Goal: Task Accomplishment & Management: Use online tool/utility

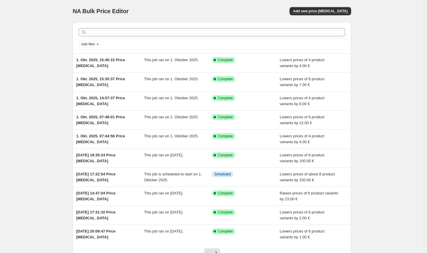
click at [338, 7] on div "NA Bulk Price Editor. This page is ready NA Bulk Price Editor Add new price [ME…" at bounding box center [212, 11] width 278 height 22
click at [337, 8] on button "Add new price [MEDICAL_DATA]" at bounding box center [320, 11] width 62 height 8
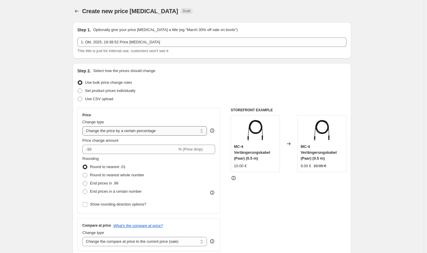
click at [156, 132] on select "Change the price to a certain amount Change the price by a certain amount Chang…" at bounding box center [144, 130] width 125 height 9
select select "by"
click at [83, 126] on select "Change the price to a certain amount Change the price by a certain amount Chang…" at bounding box center [144, 130] width 125 height 9
type input "-10.00"
click at [122, 177] on span "Round to nearest whole number" at bounding box center [117, 175] width 54 height 4
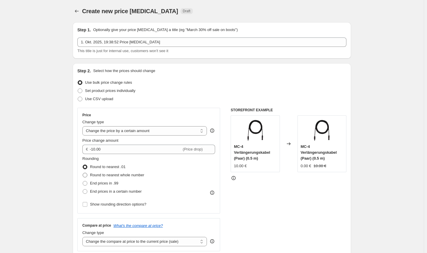
click at [83, 173] on input "Round to nearest whole number" at bounding box center [83, 173] width 0 height 0
radio input "true"
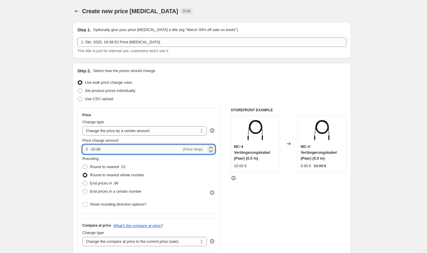
drag, startPoint x: 101, startPoint y: 147, endPoint x: 94, endPoint y: 148, distance: 7.1
click at [94, 148] on input "-10.00" at bounding box center [136, 149] width 92 height 9
type input "-100.00"
click at [277, 213] on div "STOREFRONT EXAMPLE MC-4 Verlängerungskabel (Paar) (0.5 m) 10.00 € Changed to MC…" at bounding box center [289, 180] width 116 height 144
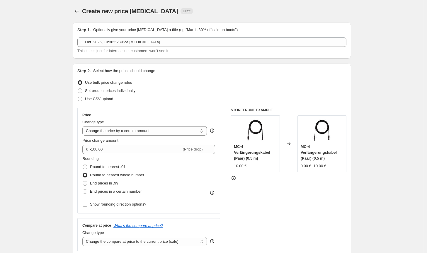
scroll to position [59, 0]
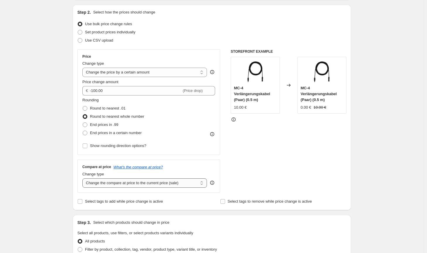
click at [175, 187] on select "Change the compare at price to the current price (sale) Change the compare at p…" at bounding box center [144, 182] width 125 height 9
select select "no_change"
click at [83, 178] on select "Change the compare at price to the current price (sale) Change the compare at p…" at bounding box center [144, 182] width 125 height 9
click at [283, 154] on div "STOREFRONT EXAMPLE MC-4 Verlängerungskabel (Paar) (0.5 m) 10.00 € Changed to MC…" at bounding box center [289, 121] width 116 height 144
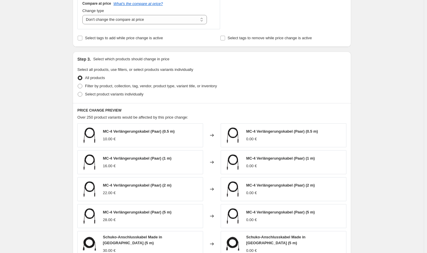
scroll to position [234, 0]
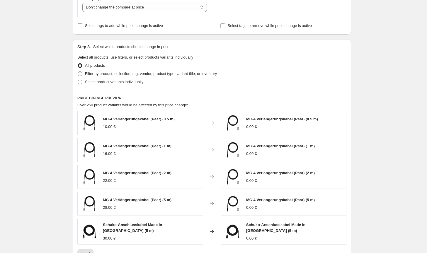
click at [195, 74] on span "Filter by product, collection, tag, vendor, product type, variant title, or inv…" at bounding box center [151, 73] width 132 height 4
click at [78, 72] on input "Filter by product, collection, tag, vendor, product type, variant title, or inv…" at bounding box center [78, 71] width 0 height 0
radio input "true"
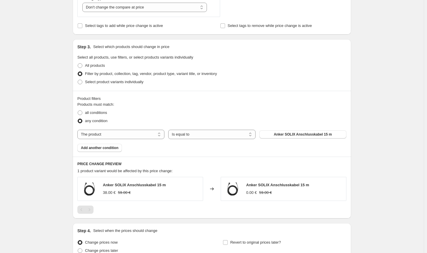
click at [289, 135] on span "Anker SOLIX Anschlusskabel 15 m" at bounding box center [303, 134] width 58 height 5
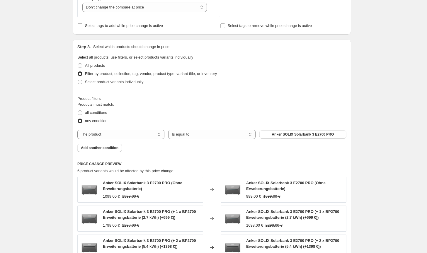
scroll to position [408, 0]
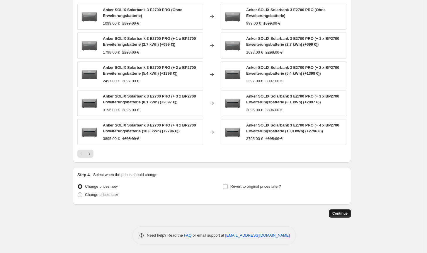
click at [347, 215] on span "Continue" at bounding box center [339, 213] width 15 height 5
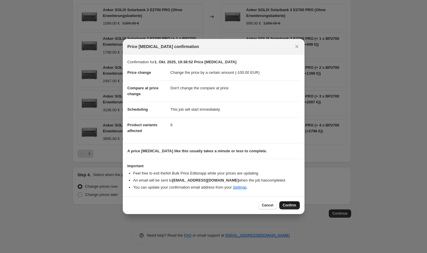
click at [298, 207] on button "Confirm" at bounding box center [289, 205] width 21 height 8
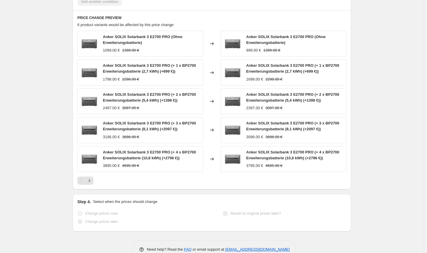
select select "by"
select select "no_change"
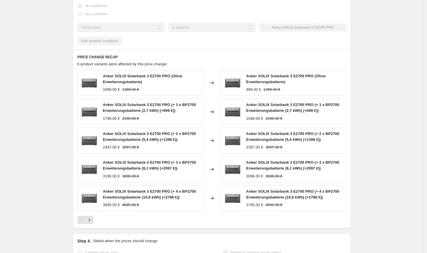
scroll to position [0, 0]
